Goal: Find specific page/section: Find specific page/section

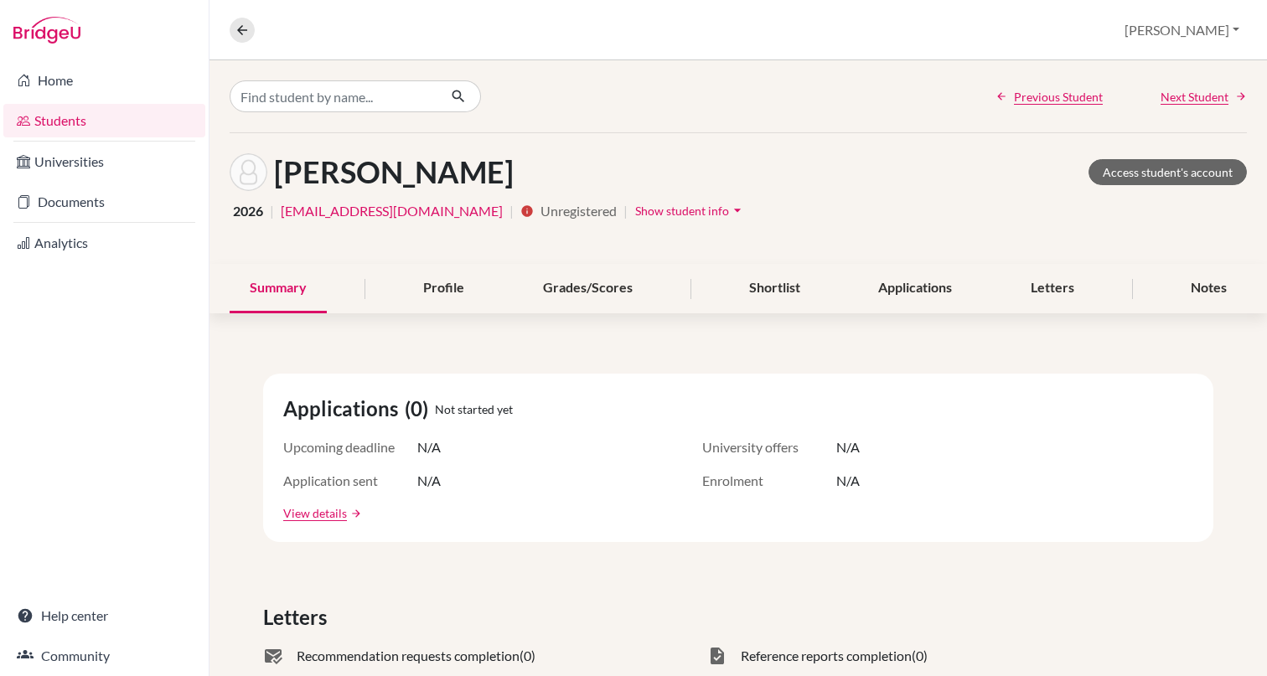
click at [102, 121] on link "Students" at bounding box center [104, 121] width 202 height 34
click at [310, 97] on input "Find student by name..." at bounding box center [334, 96] width 208 height 32
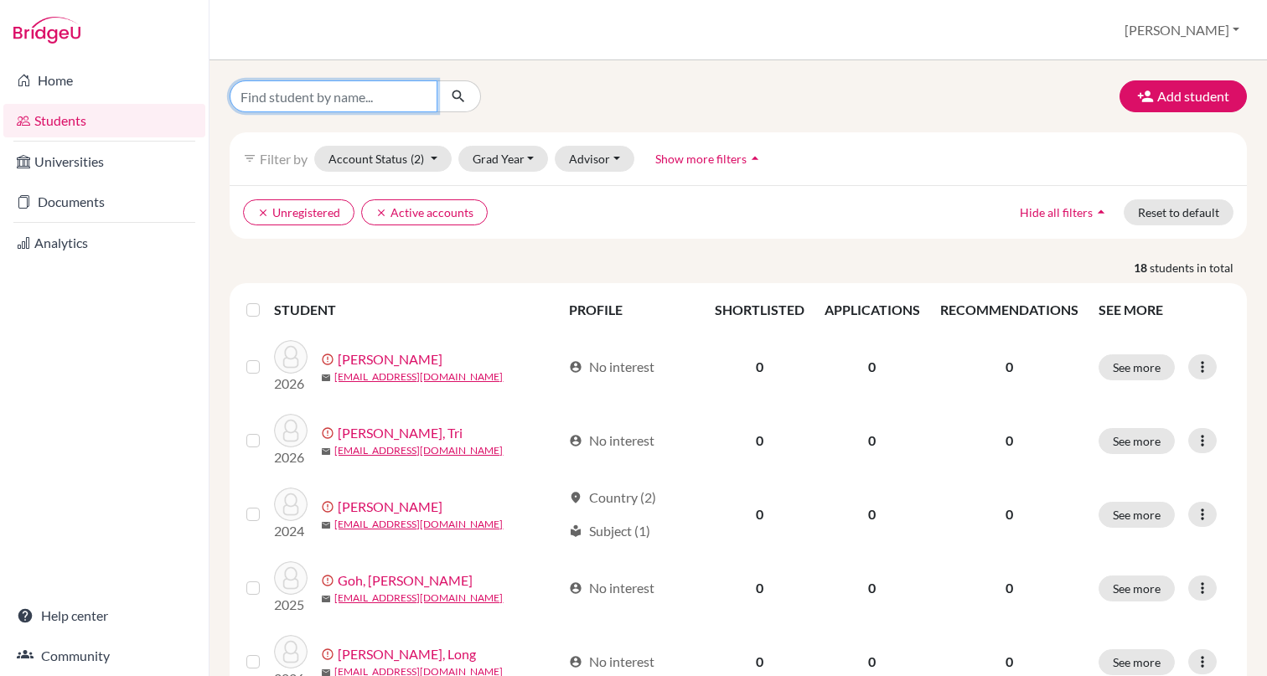
click at [354, 100] on input "Find student by name..." at bounding box center [334, 96] width 208 height 32
type input "thy"
click button "submit" at bounding box center [459, 96] width 44 height 32
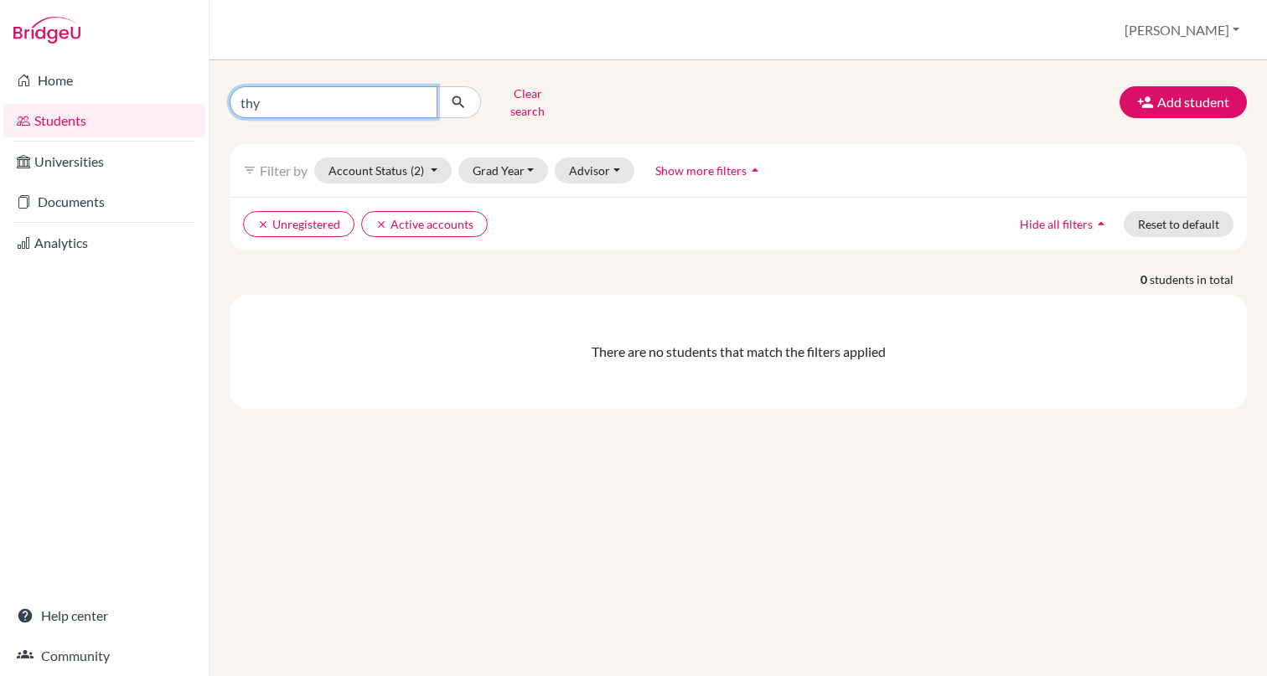
click at [324, 108] on input "thy" at bounding box center [334, 102] width 208 height 32
type input "thy cat"
click button "submit" at bounding box center [459, 102] width 44 height 32
click at [436, 158] on button "Account Status (2)" at bounding box center [382, 171] width 137 height 26
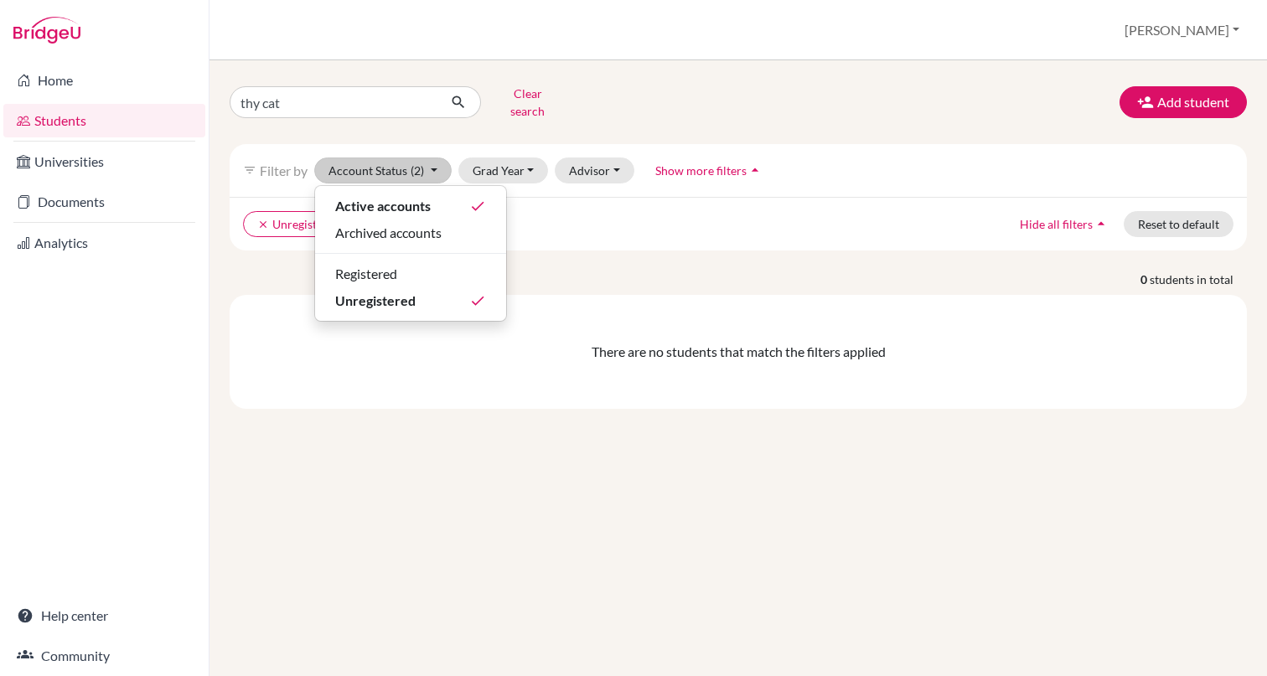
click at [583, 211] on ul "clear Unregistered clear Active accounts" at bounding box center [614, 224] width 743 height 26
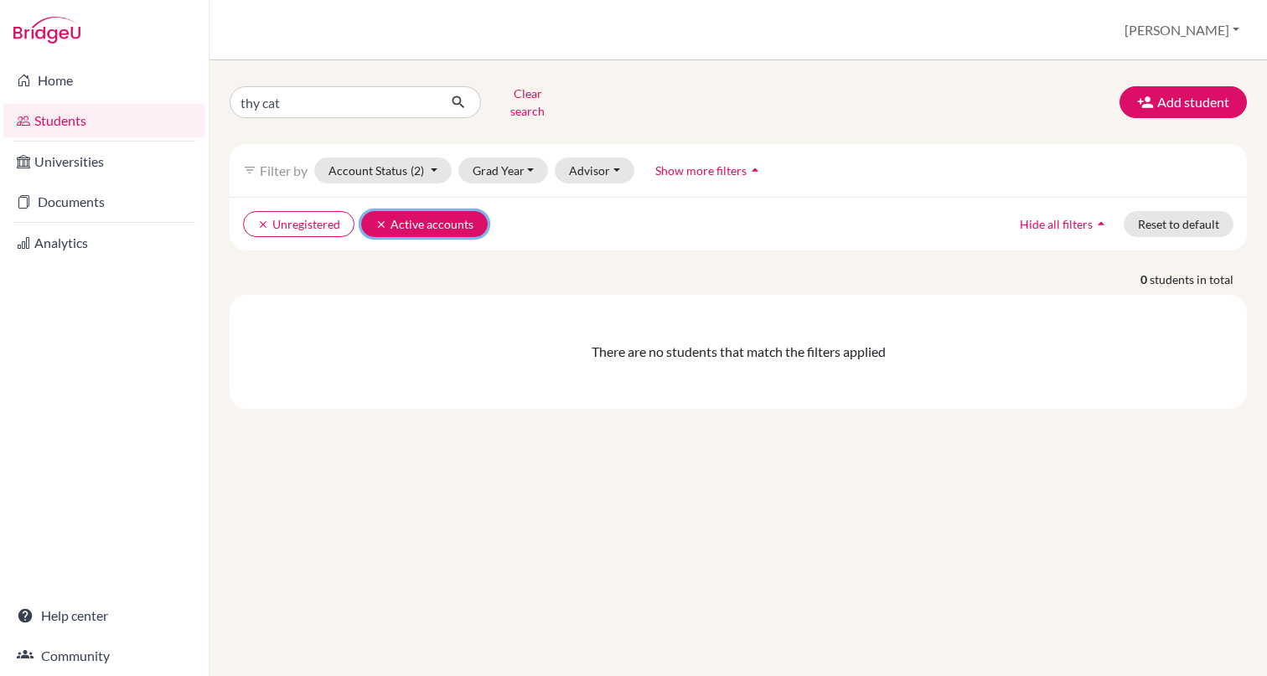
click at [381, 219] on icon "clear" at bounding box center [381, 225] width 12 height 12
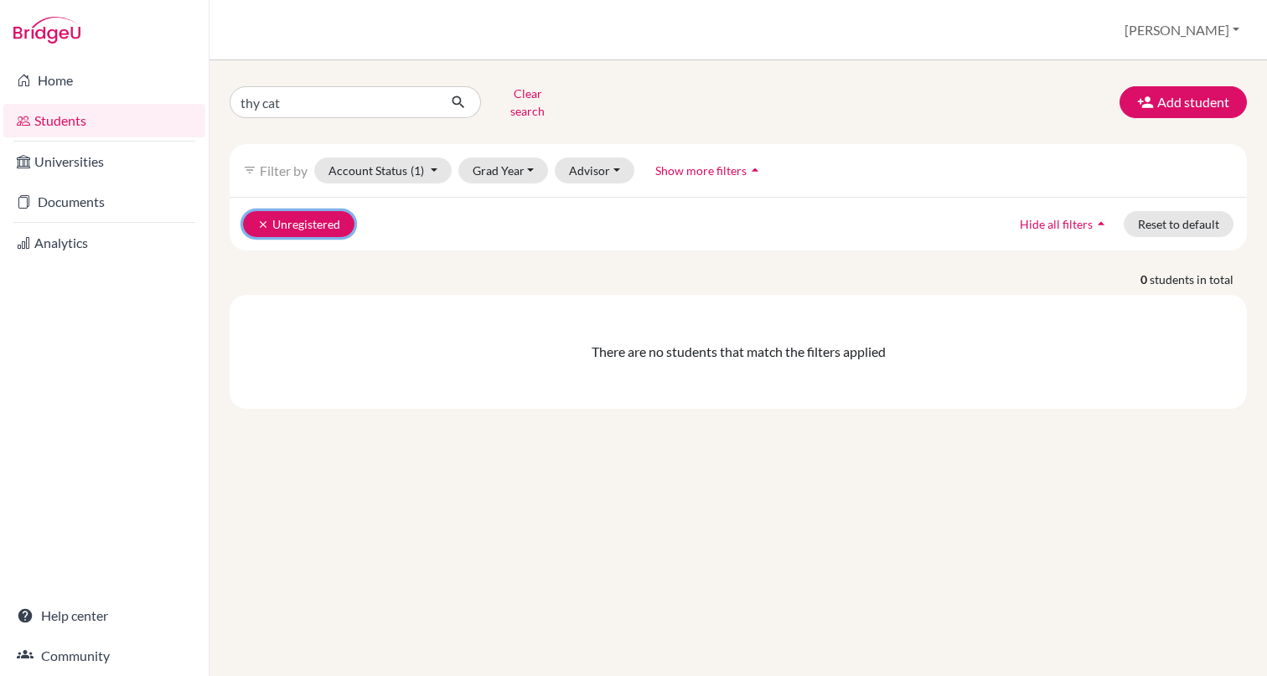
click at [259, 219] on icon "clear" at bounding box center [263, 225] width 12 height 12
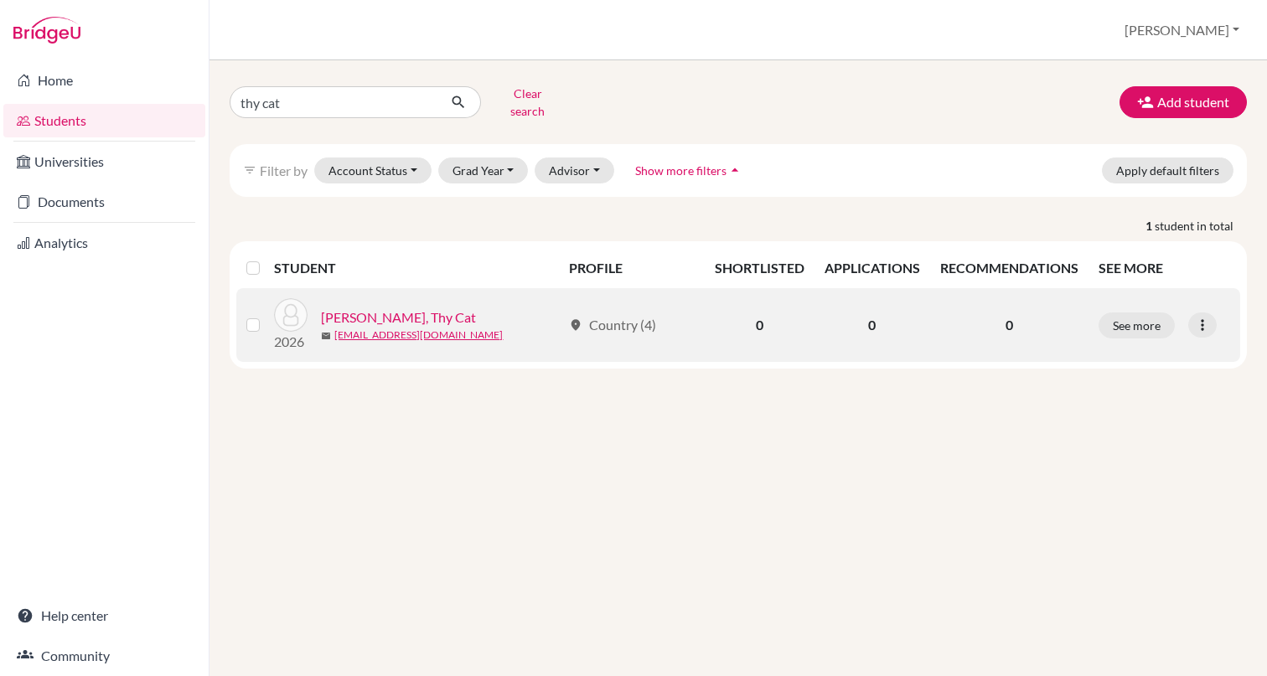
click at [388, 308] on link "[PERSON_NAME], Thy Cat" at bounding box center [398, 318] width 155 height 20
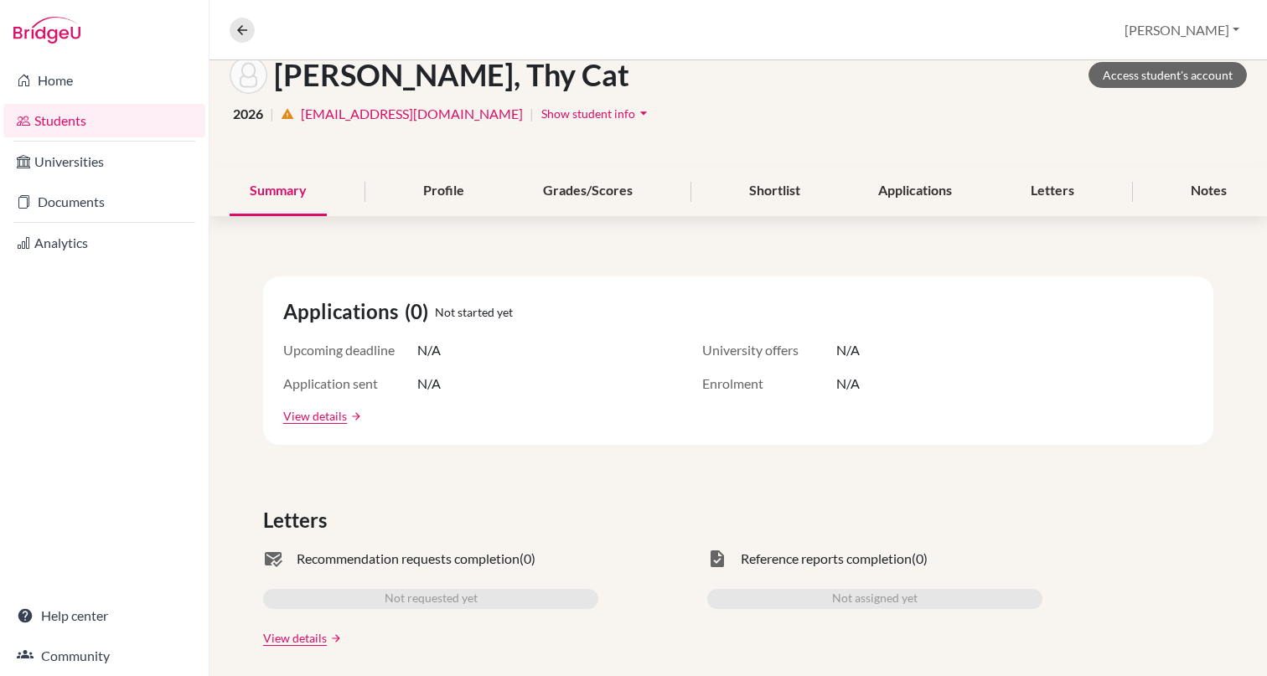
scroll to position [98, 0]
